Goal: Task Accomplishment & Management: Manage account settings

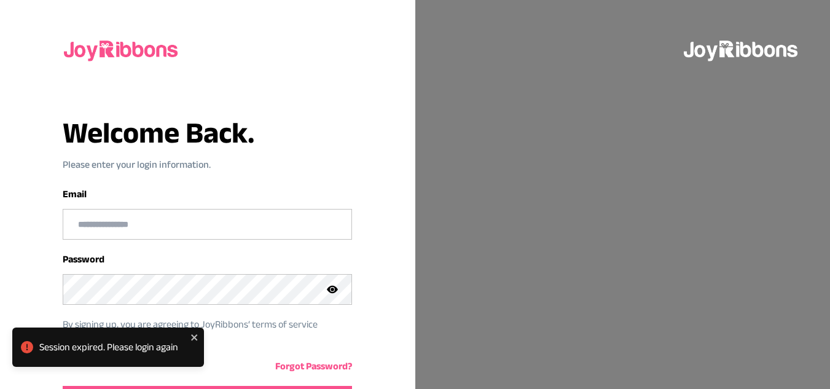
scroll to position [83, 0]
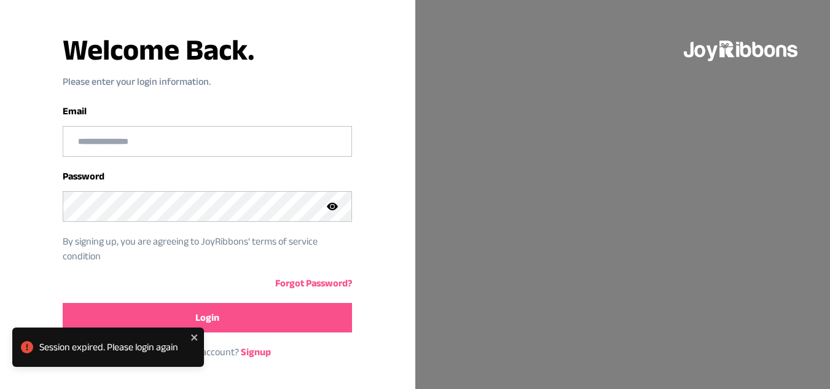
type input "**********"
click at [226, 312] on button "Login" at bounding box center [208, 318] width 290 height 30
